Goal: Information Seeking & Learning: Understand process/instructions

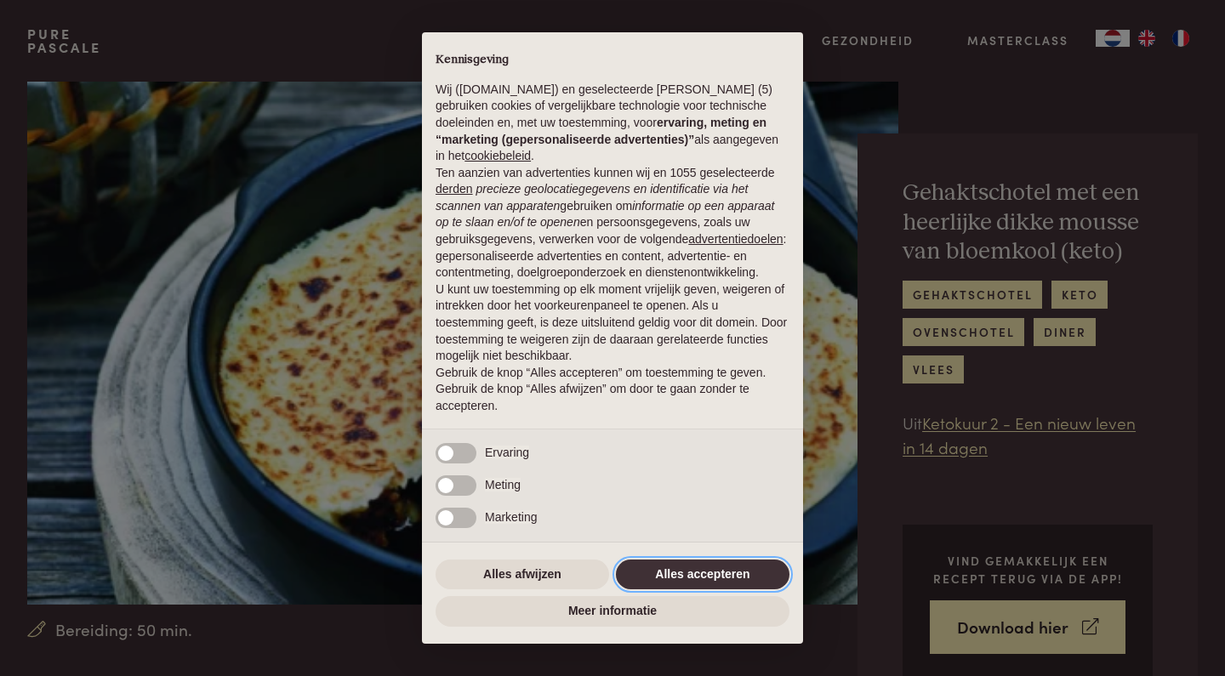
click at [691, 583] on button "Alles accepteren" at bounding box center [702, 575] width 173 height 31
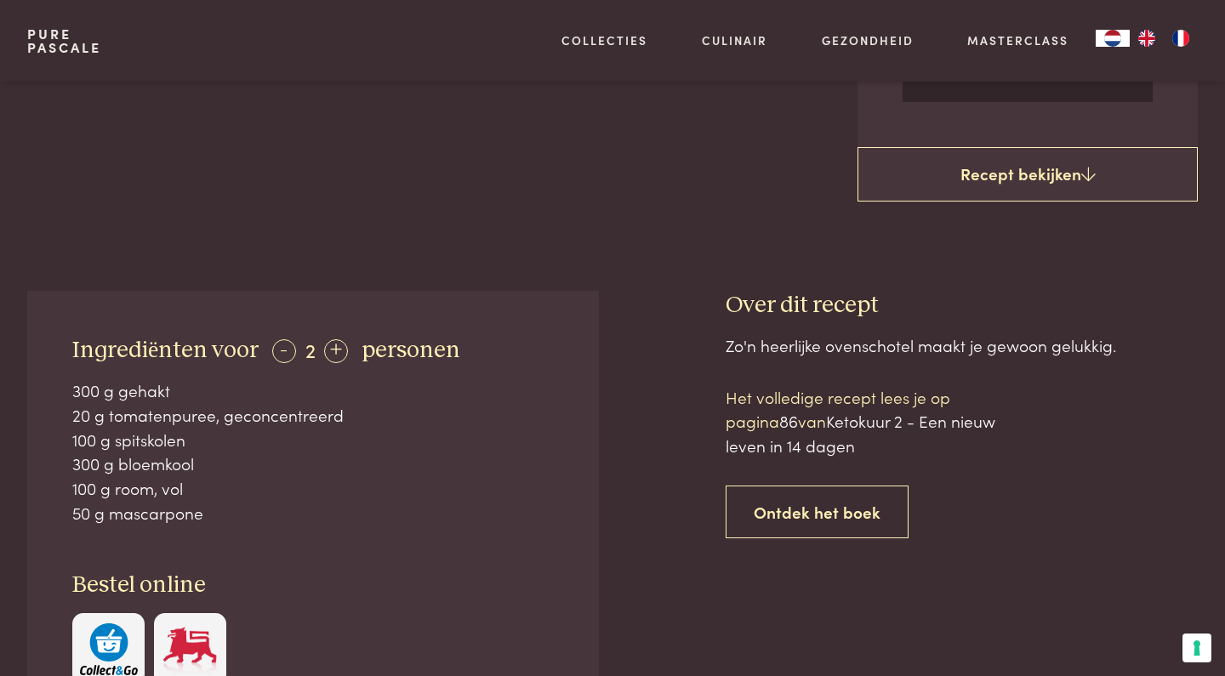
scroll to position [580, 0]
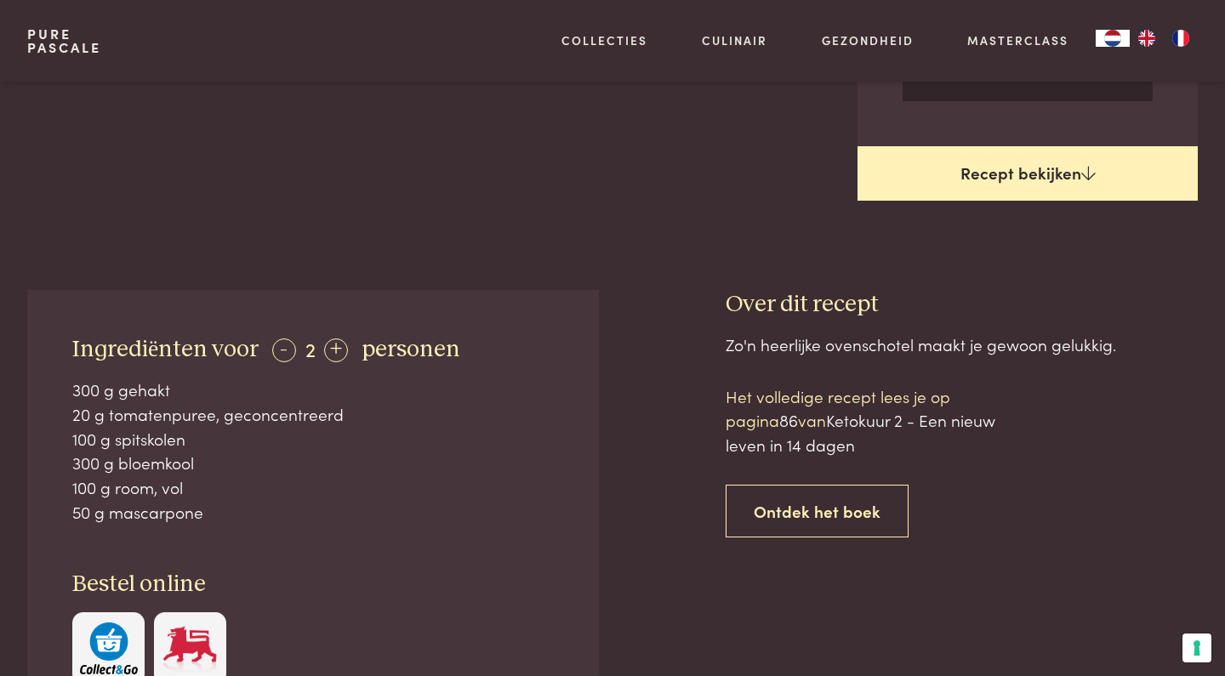
click at [971, 163] on link "Recept bekijken" at bounding box center [1027, 173] width 340 height 54
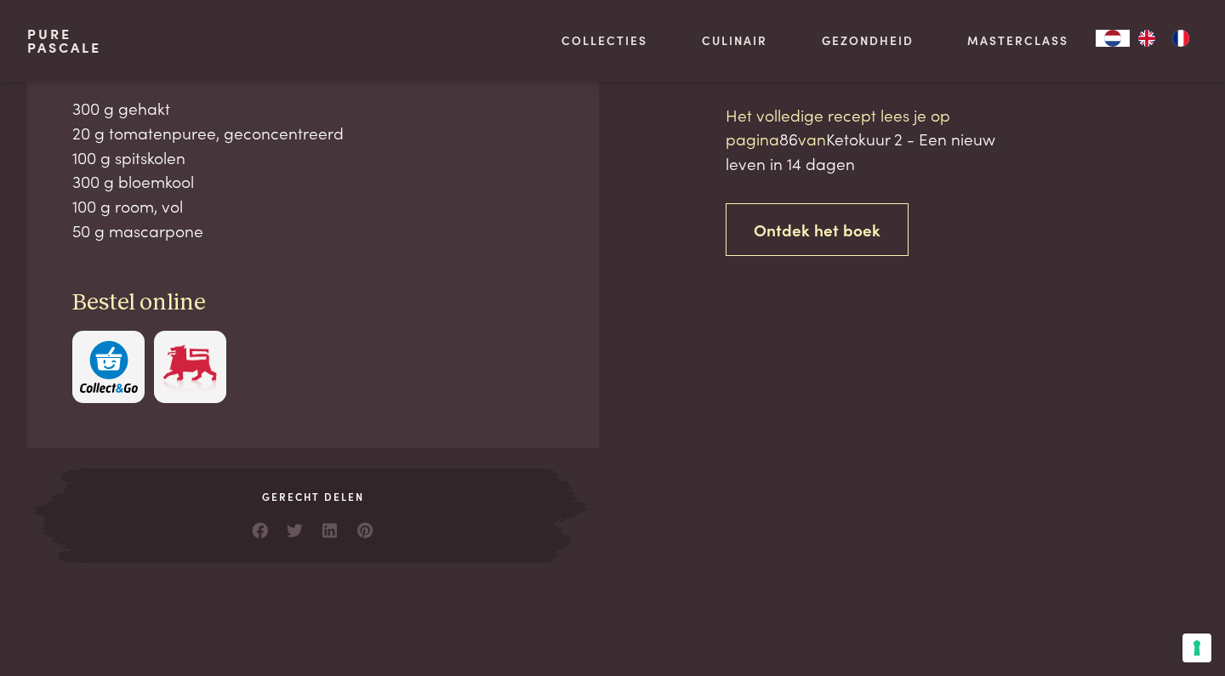
scroll to position [862, 0]
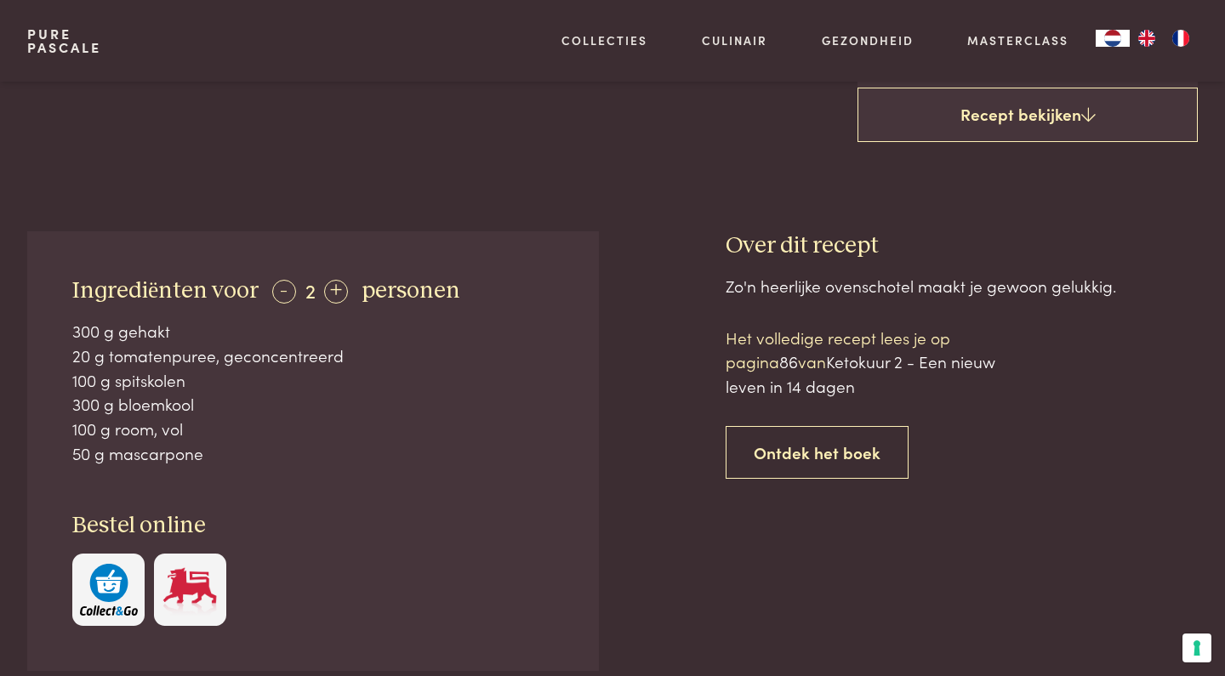
scroll to position [644, 0]
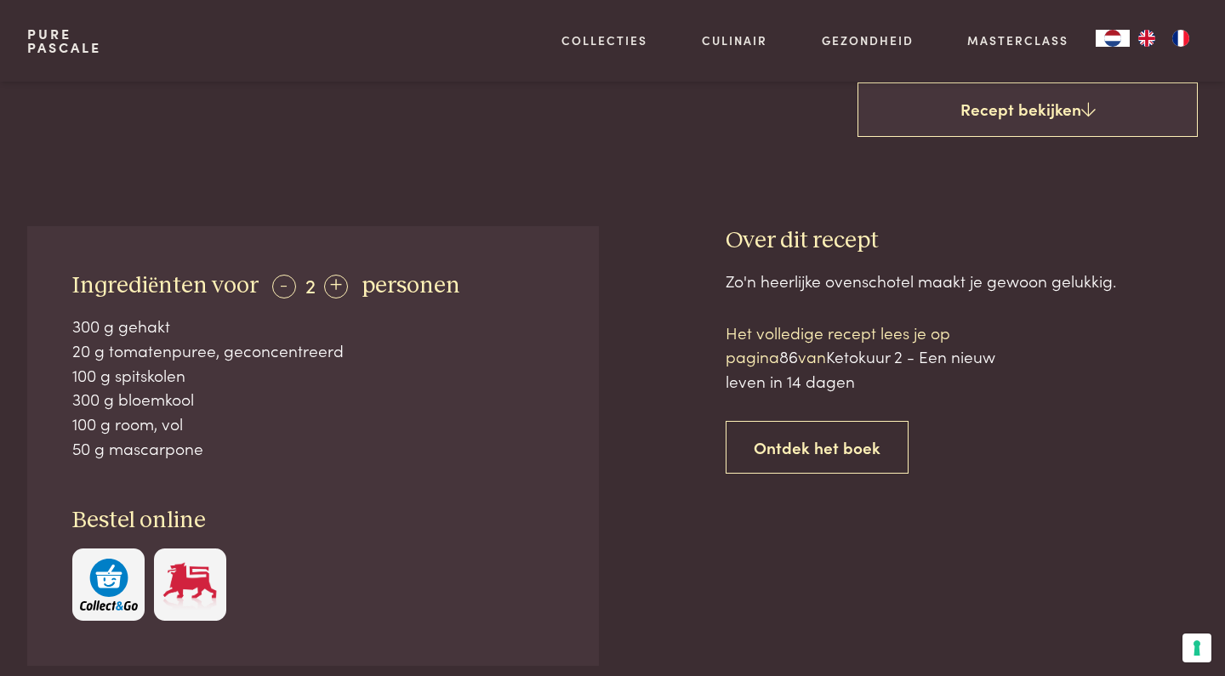
scroll to position [862, 0]
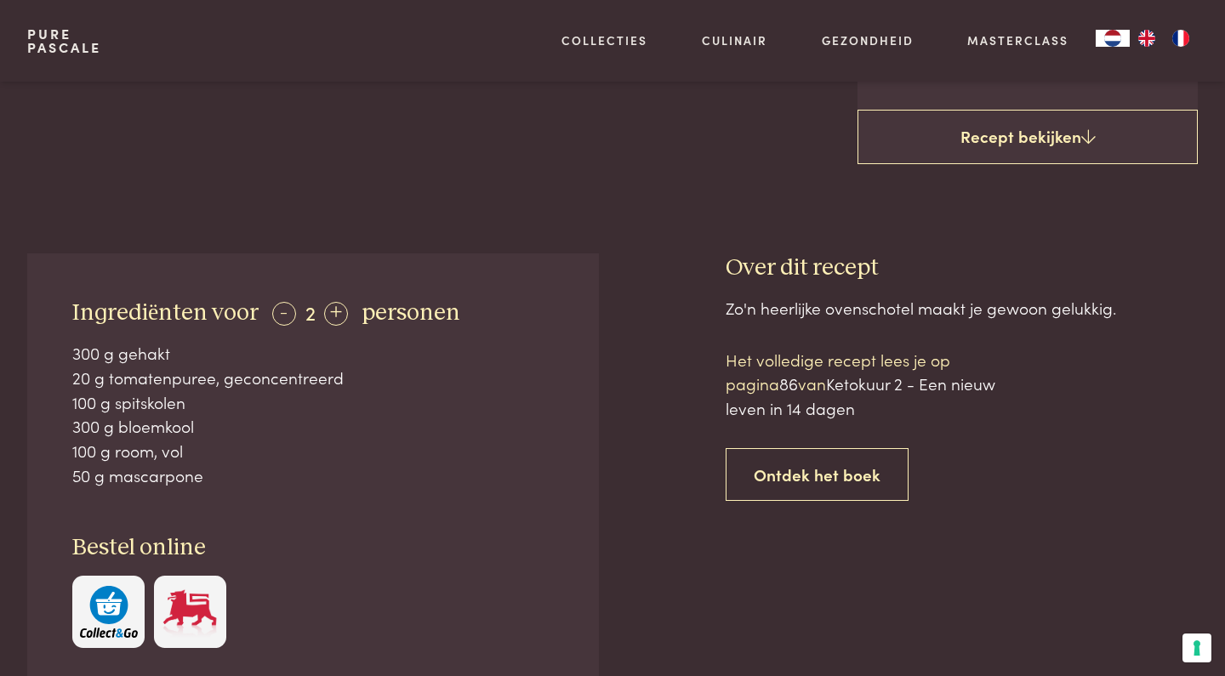
scroll to position [615, 0]
click at [335, 310] on div "+" at bounding box center [336, 316] width 24 height 24
